Goal: Task Accomplishment & Management: Use online tool/utility

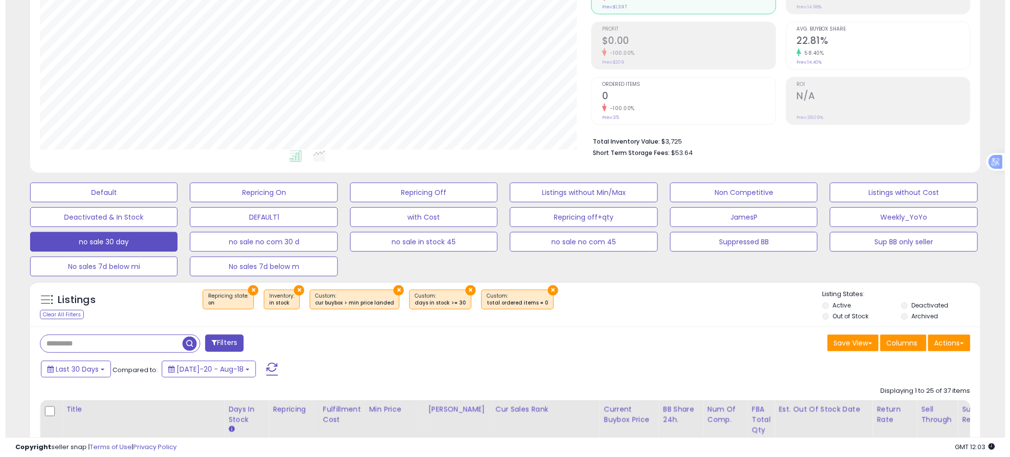
scroll to position [109, 0]
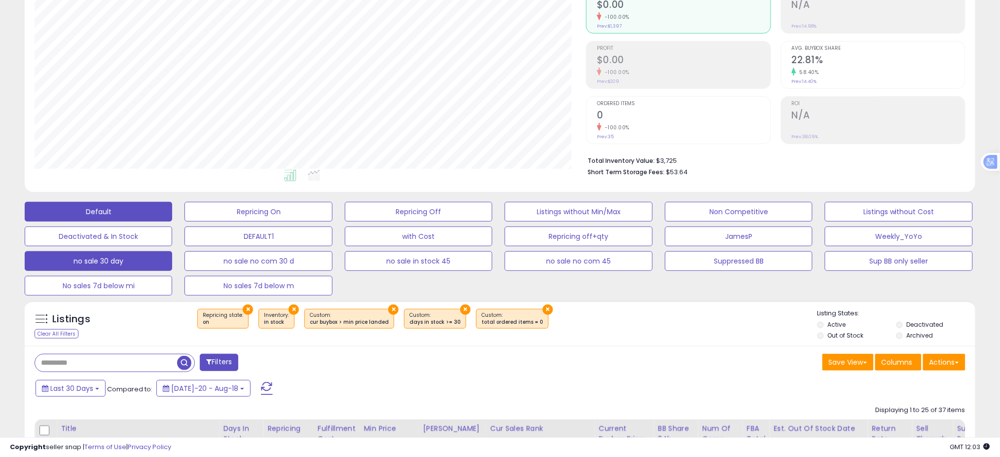
click at [134, 209] on button "Default" at bounding box center [98, 212] width 147 height 20
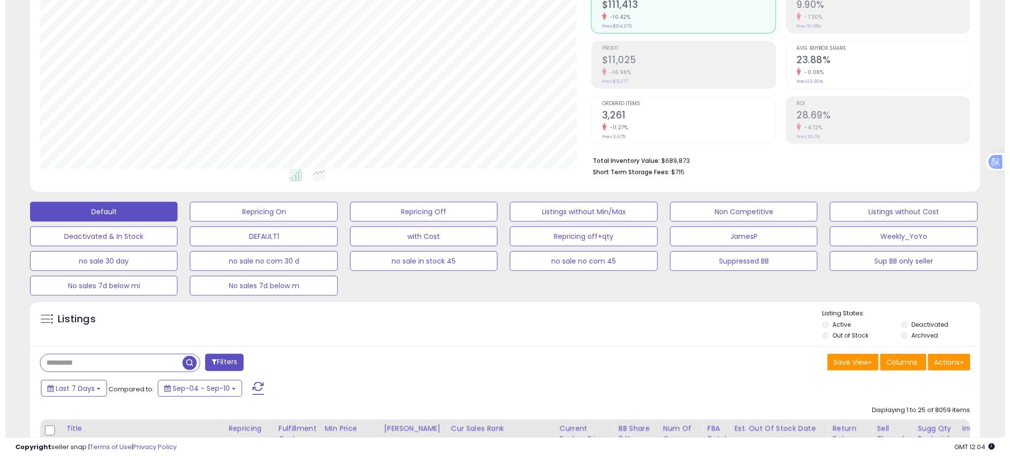
scroll to position [202, 551]
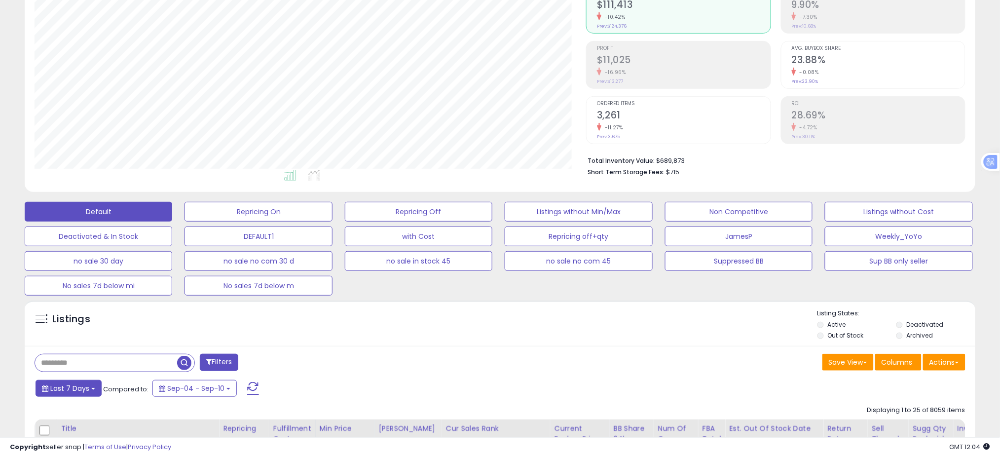
click at [85, 392] on span "Last 7 Days" at bounding box center [69, 388] width 39 height 10
type input "**********"
click at [80, 429] on li "Last 30 Days" at bounding box center [79, 425] width 79 height 13
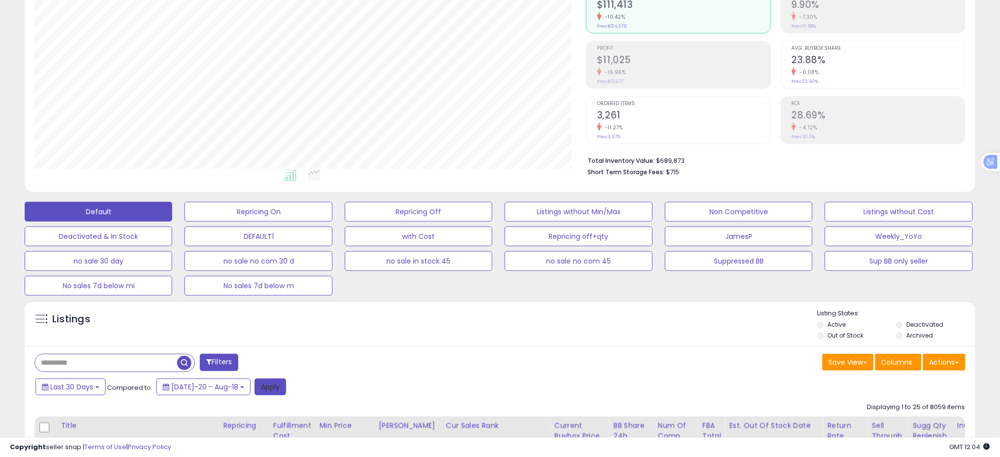
click at [261, 382] on button "Apply" at bounding box center [271, 386] width 32 height 17
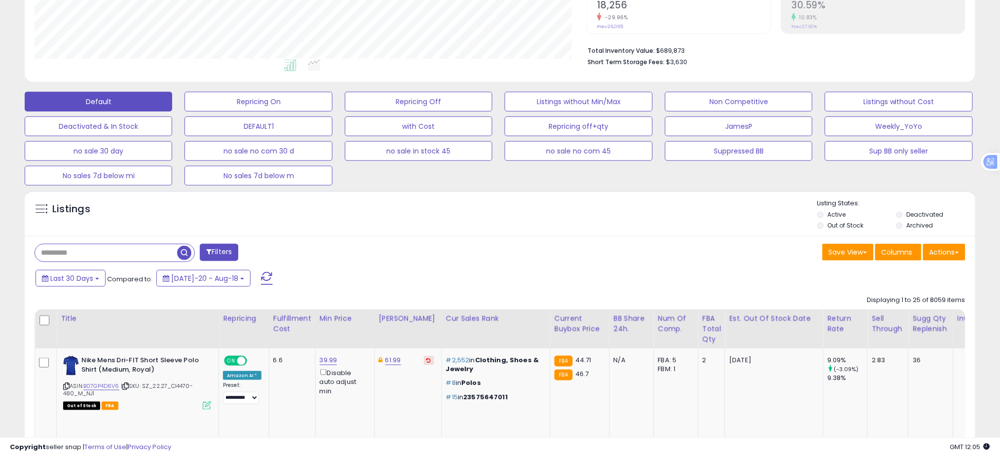
scroll to position [109, 0]
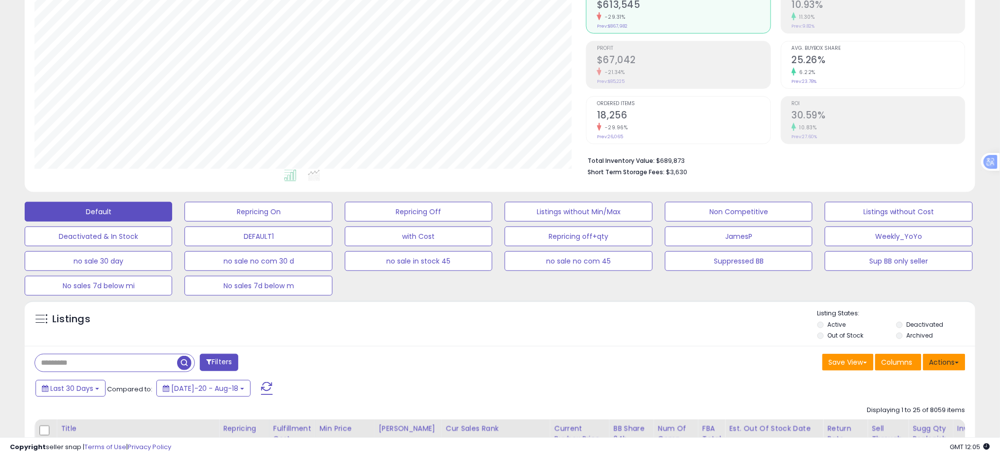
click at [956, 363] on button "Actions" at bounding box center [944, 362] width 42 height 17
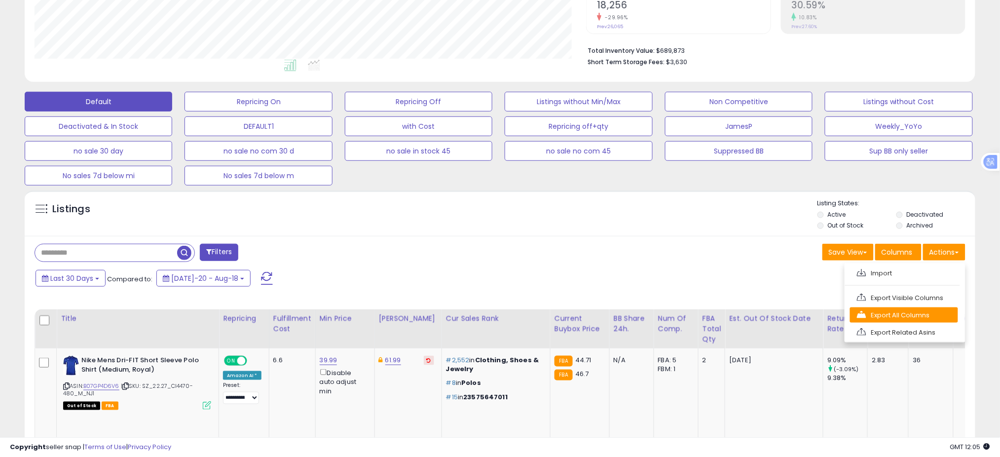
click at [896, 313] on link "Export All Columns" at bounding box center [904, 314] width 108 height 15
